Goal: Transaction & Acquisition: Purchase product/service

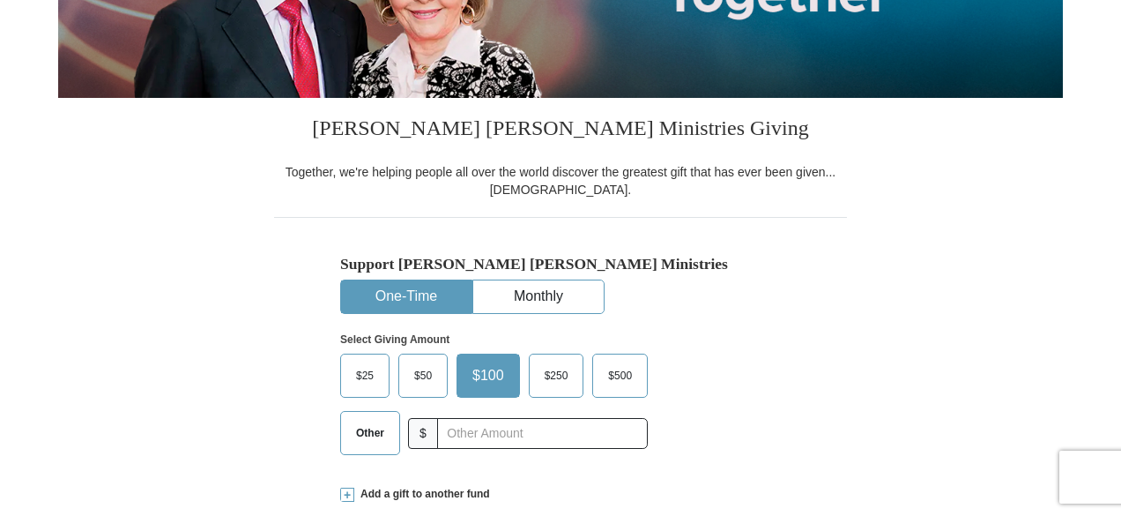
scroll to position [356, 0]
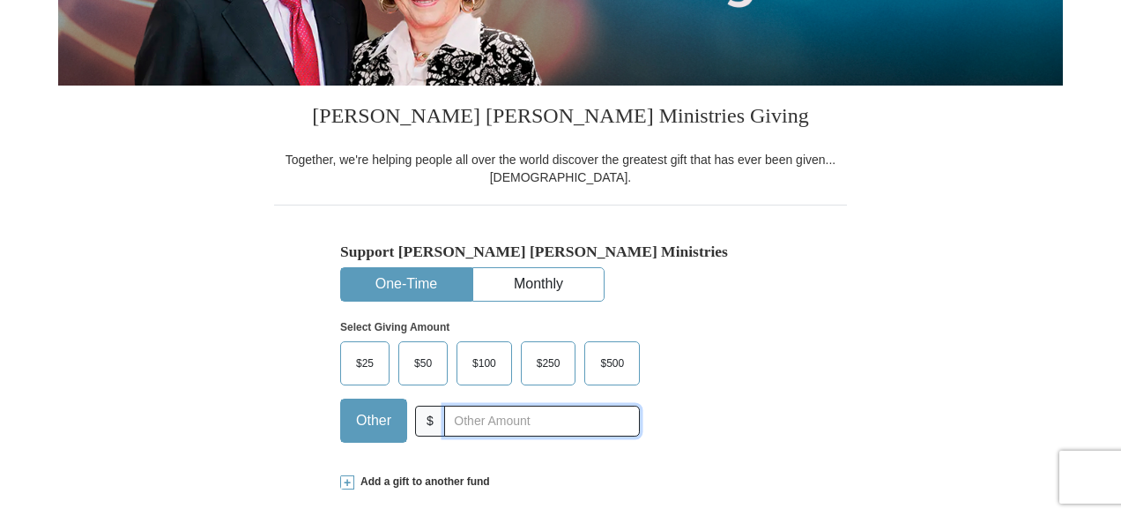
click at [459, 420] on input "text" at bounding box center [542, 420] width 196 height 31
type input "8.00"
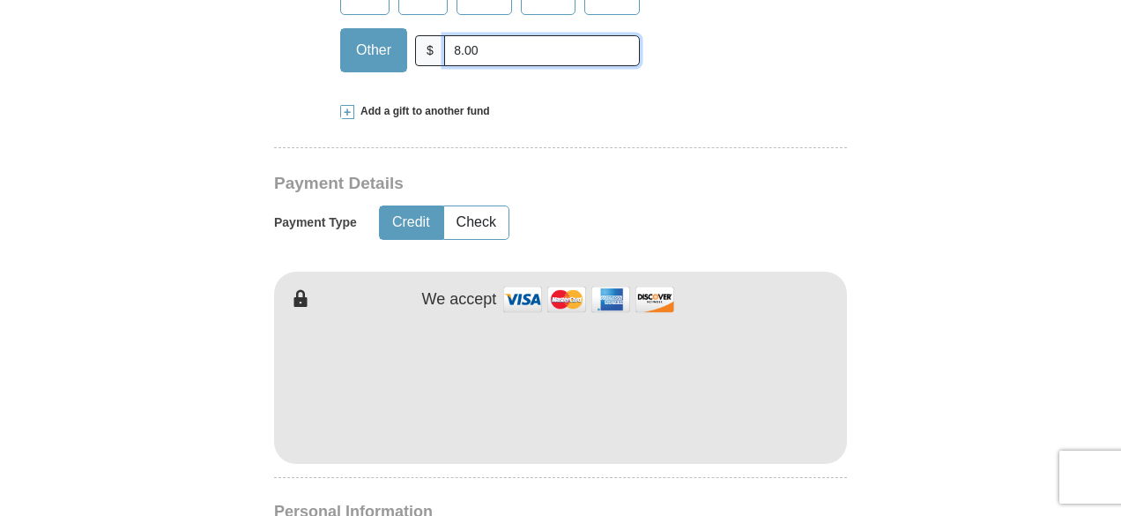
scroll to position [739, 0]
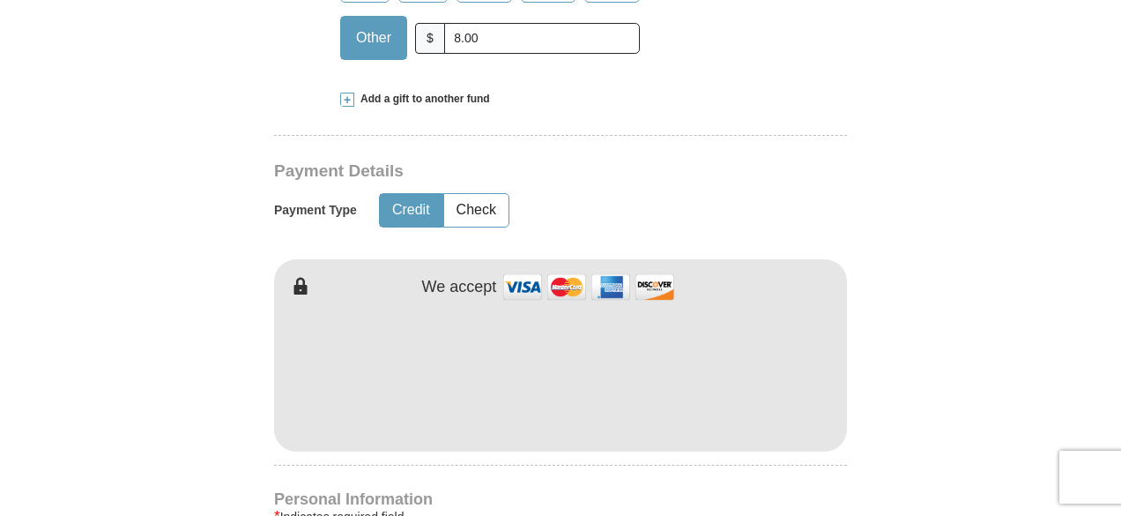
type input "[PERSON_NAME]"
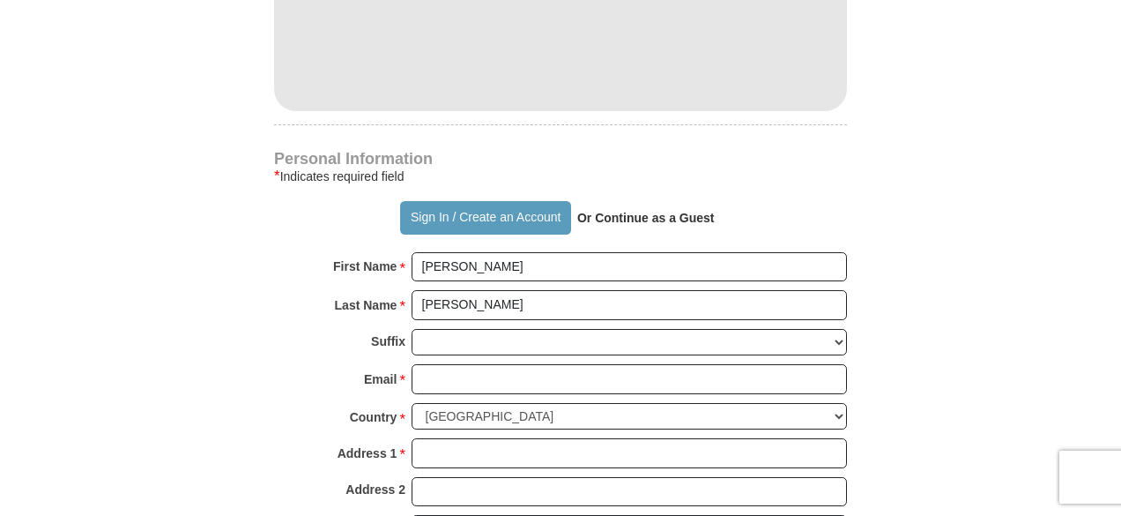
scroll to position [1098, 0]
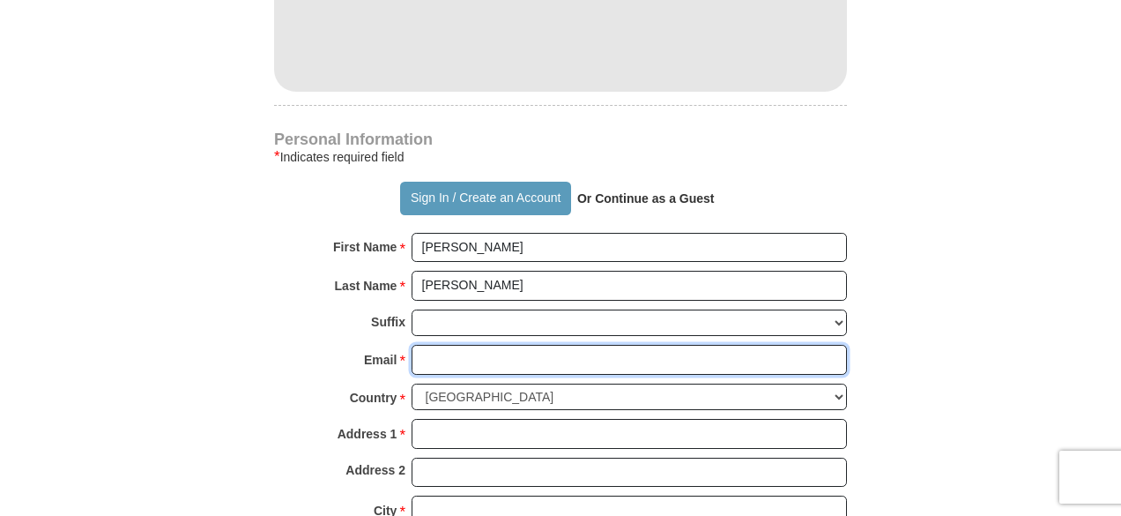
click at [432, 356] on input "Email *" at bounding box center [629, 360] width 435 height 30
type input "[EMAIL_ADDRESS][DOMAIN_NAME]"
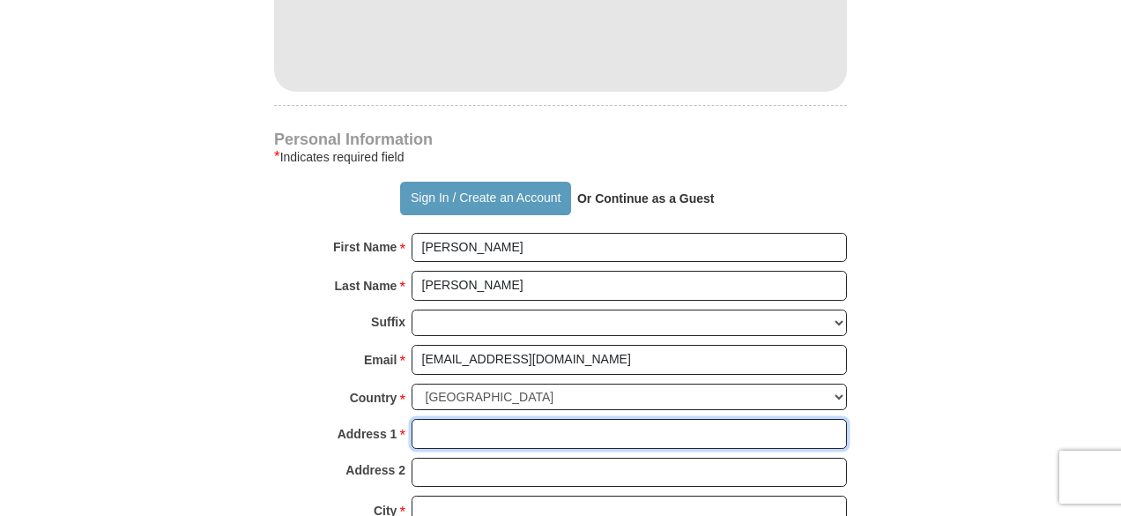
type input "[STREET_ADDRESS]"
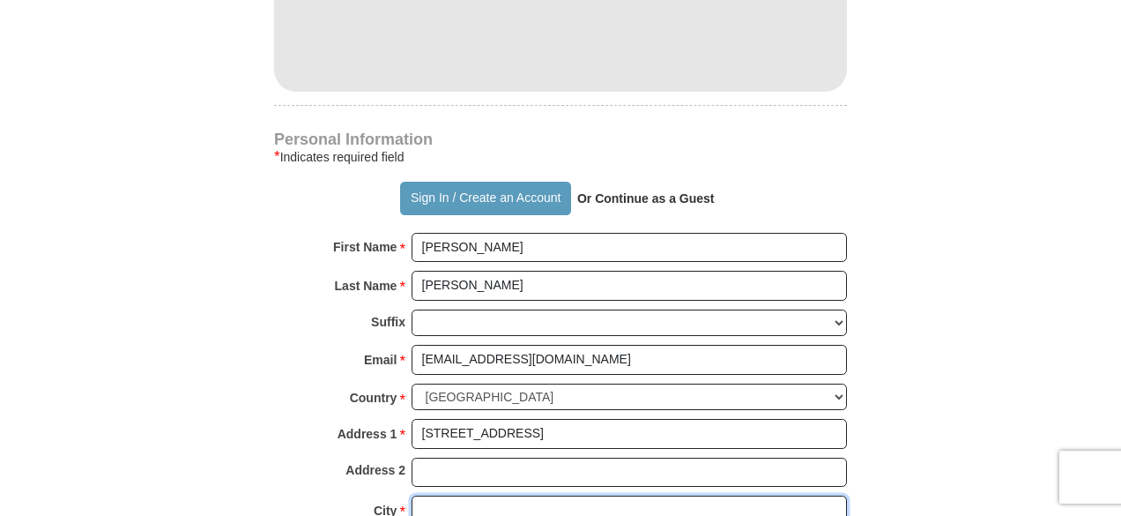
type input "Cleburne"
select select "[GEOGRAPHIC_DATA]"
type input "76033"
type input "8174876330"
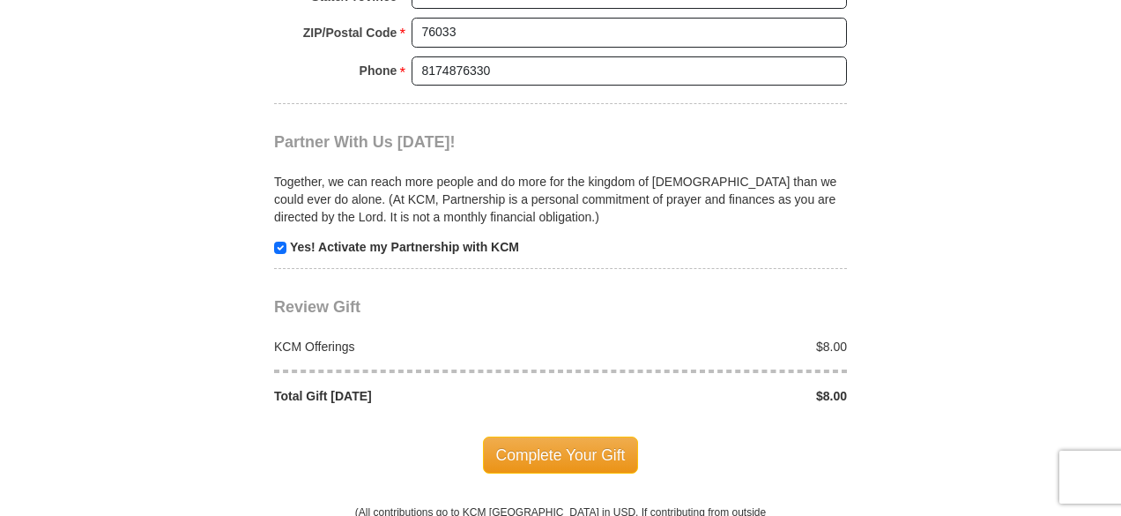
scroll to position [1657, 0]
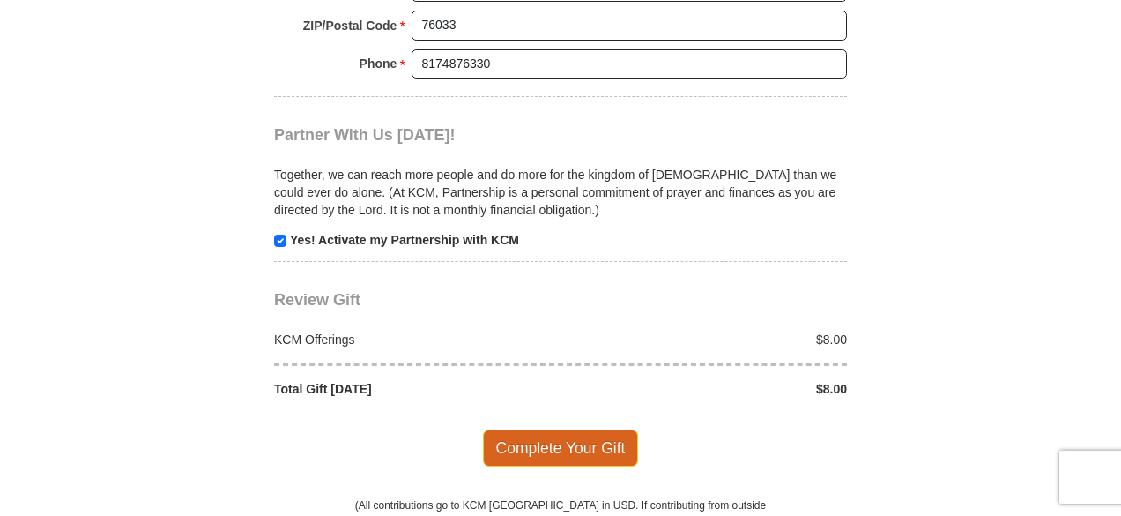
click at [570, 431] on span "Complete Your Gift" at bounding box center [561, 447] width 156 height 37
